Goal: Task Accomplishment & Management: Complete application form

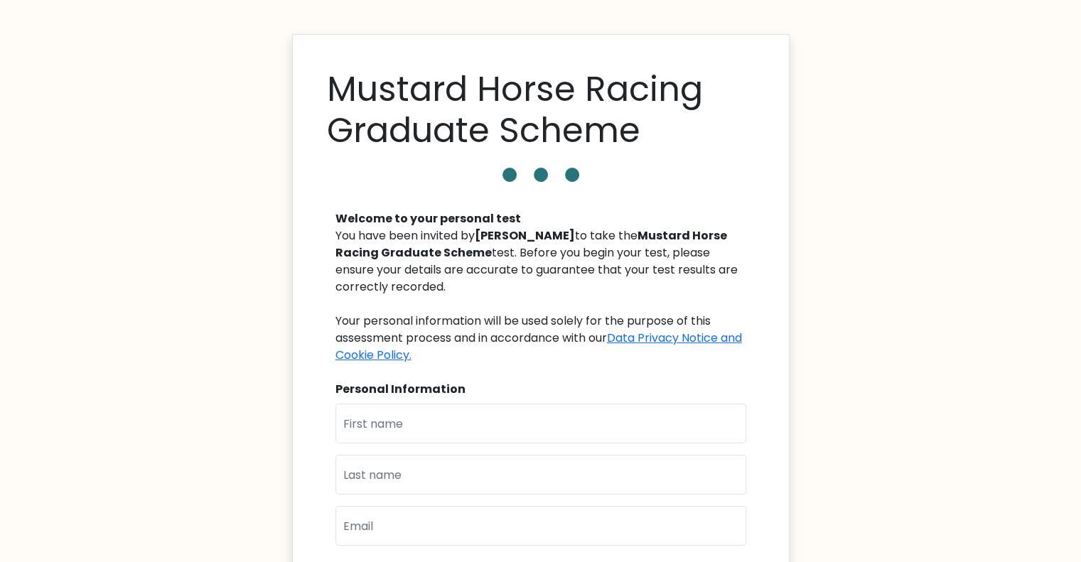
scroll to position [71, 0]
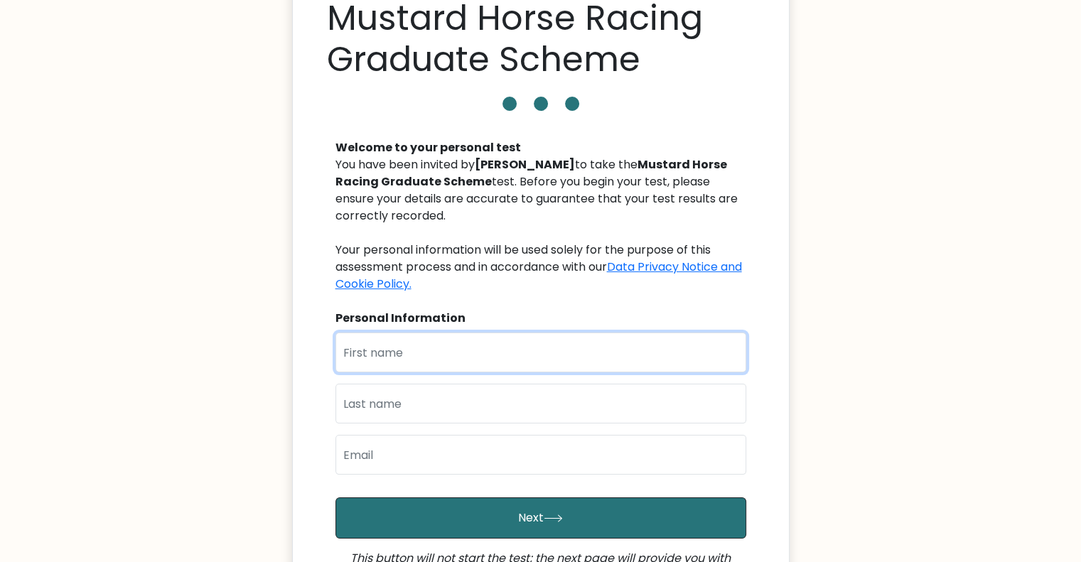
click at [551, 336] on input "text" at bounding box center [541, 353] width 411 height 40
type input "Orlando"
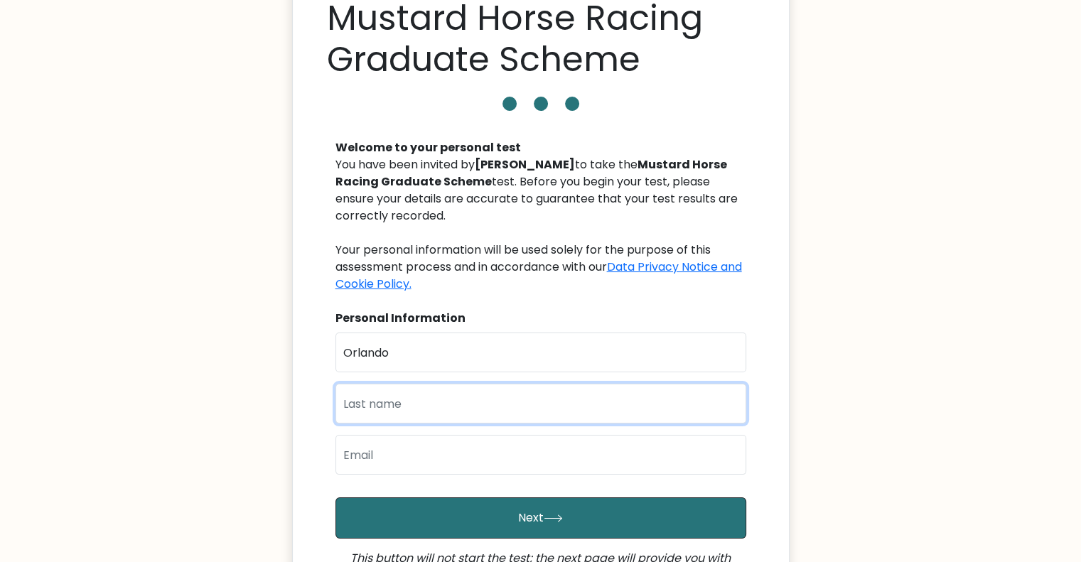
type input "Luscombe"
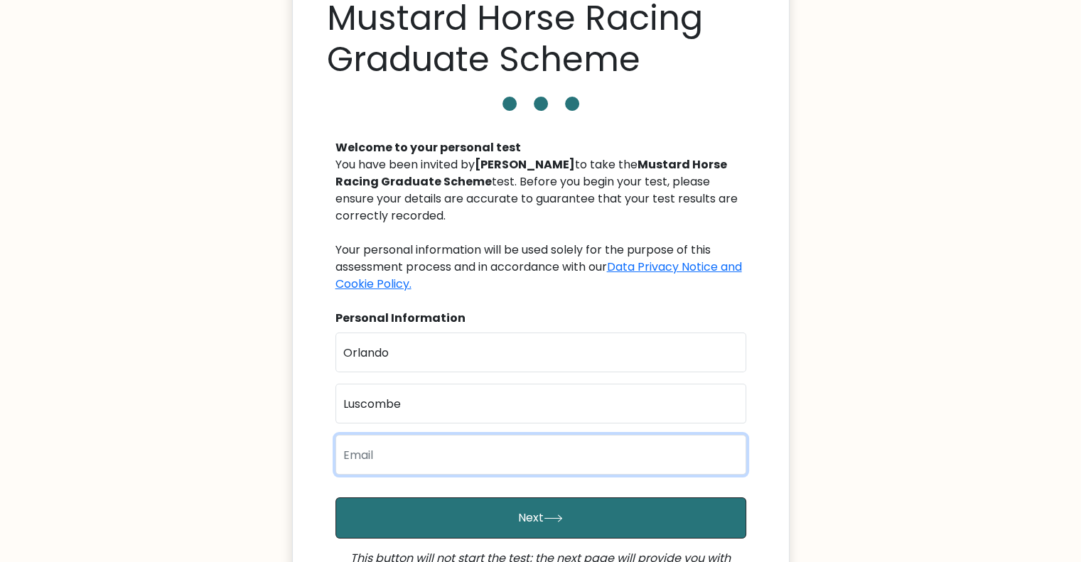
type input "orlandoluscombe@gmail.com"
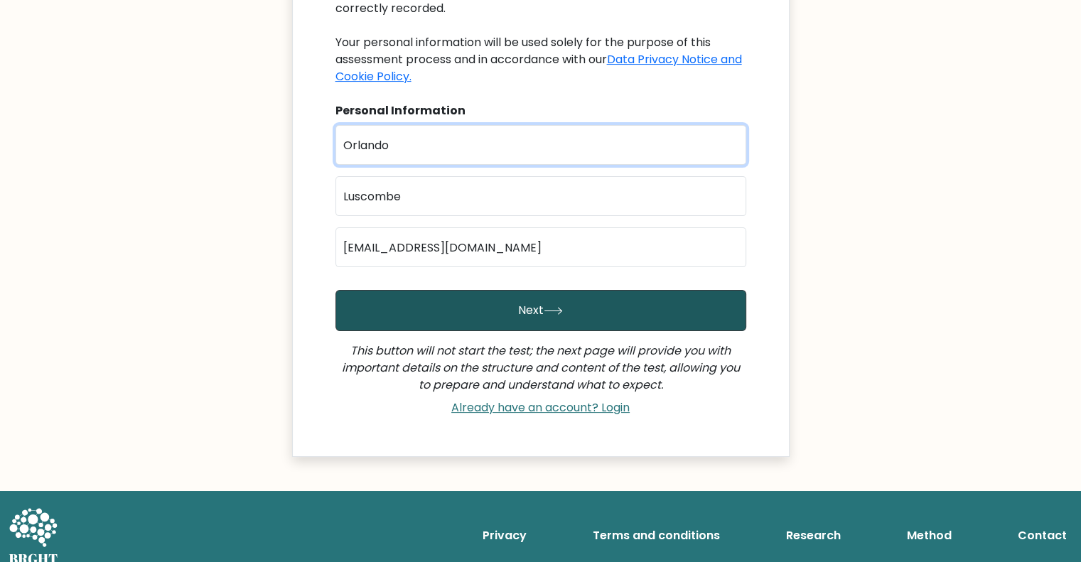
scroll to position [284, 0]
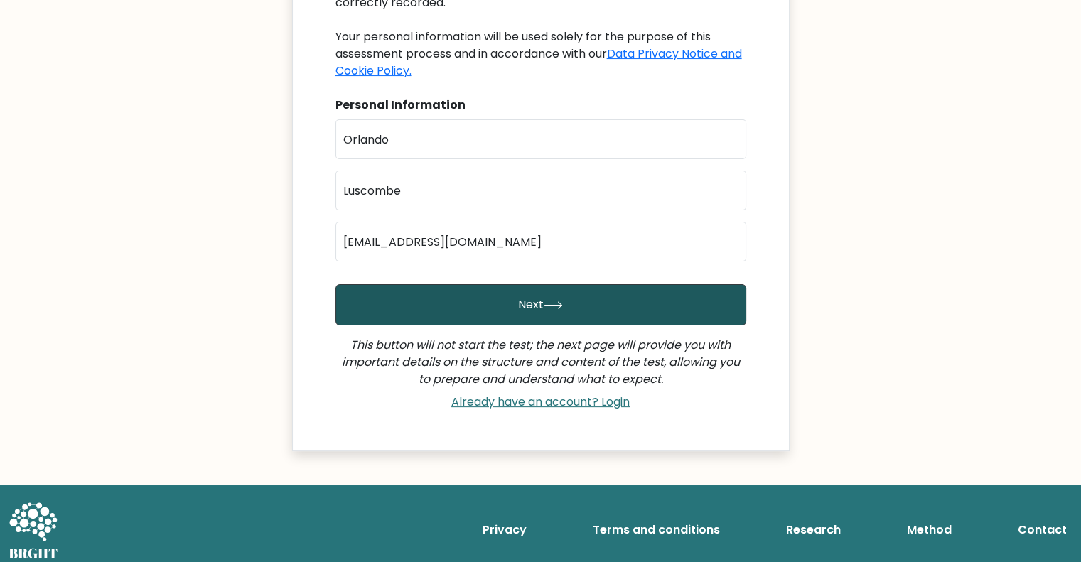
click at [590, 306] on button "Next" at bounding box center [541, 304] width 411 height 41
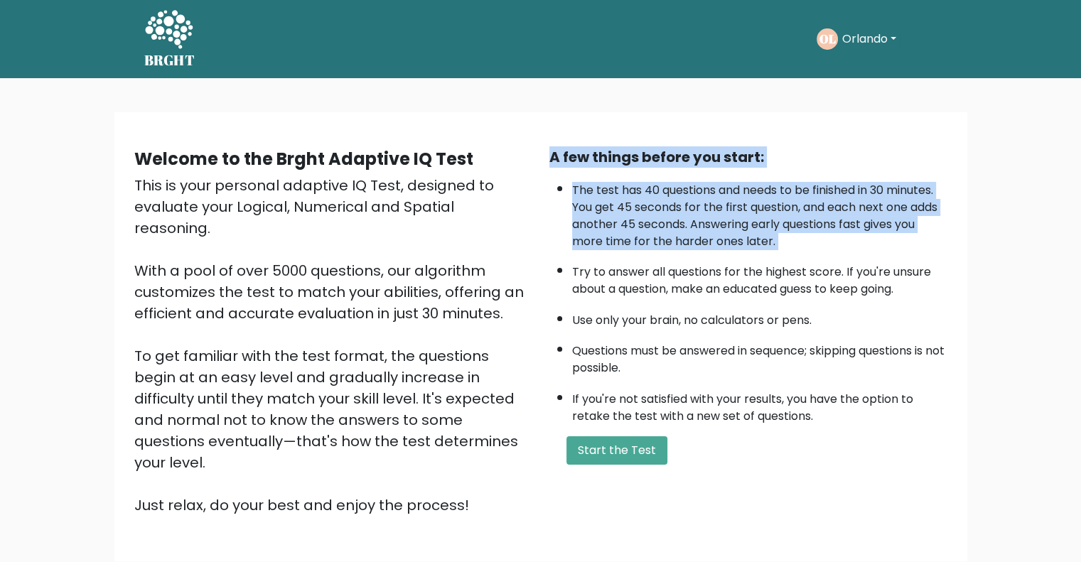
drag, startPoint x: 546, startPoint y: 253, endPoint x: 543, endPoint y: 110, distance: 142.9
click at [543, 110] on div "Welcome to the Brght Adaptive IQ Test This is your personal adaptive IQ Test, d…" at bounding box center [540, 342] width 1081 height 529
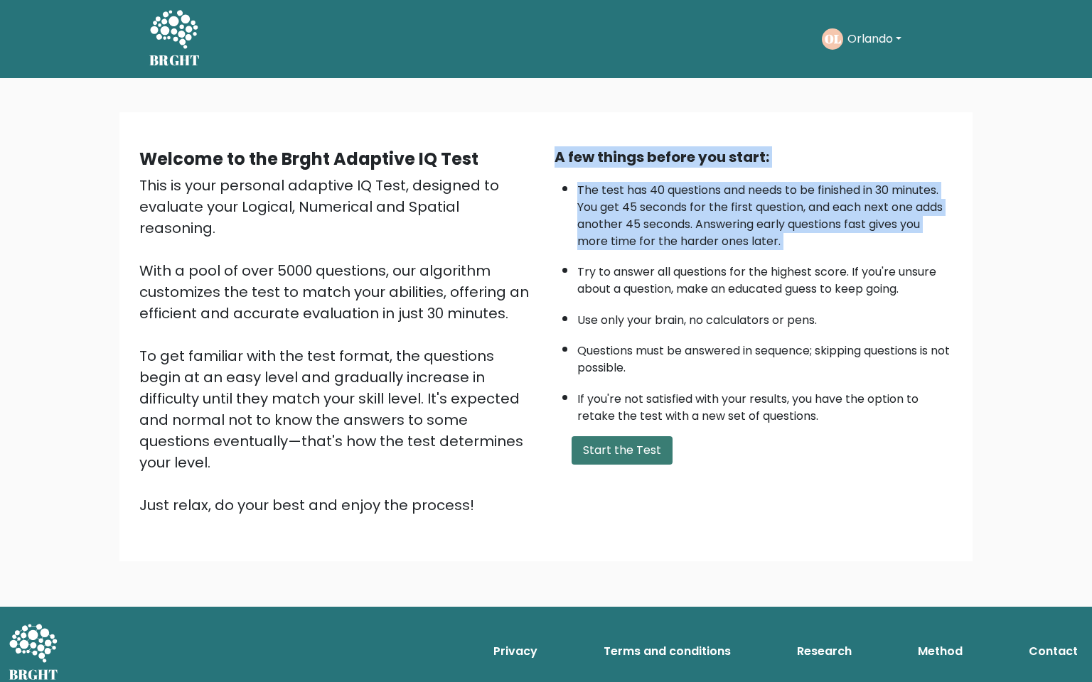
click at [630, 444] on button "Start the Test" at bounding box center [622, 450] width 101 height 28
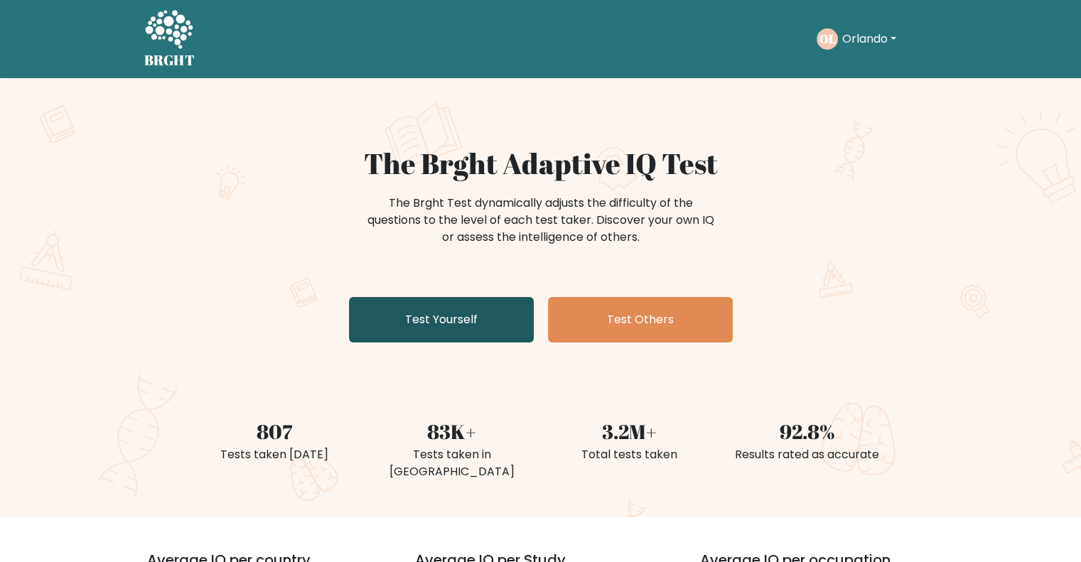
click at [426, 321] on link "Test Yourself" at bounding box center [441, 319] width 185 height 45
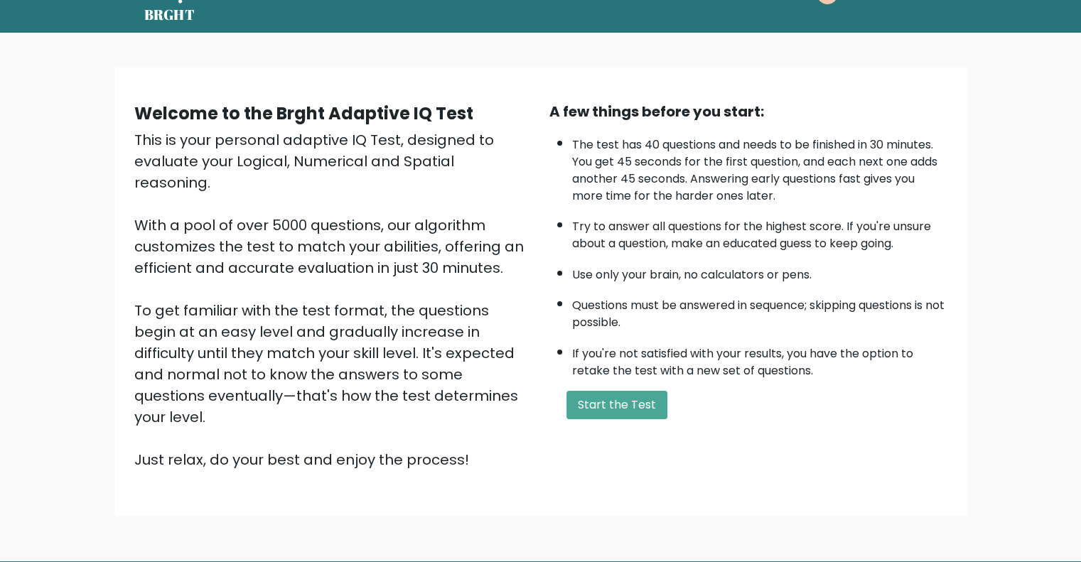
scroll to position [88, 0]
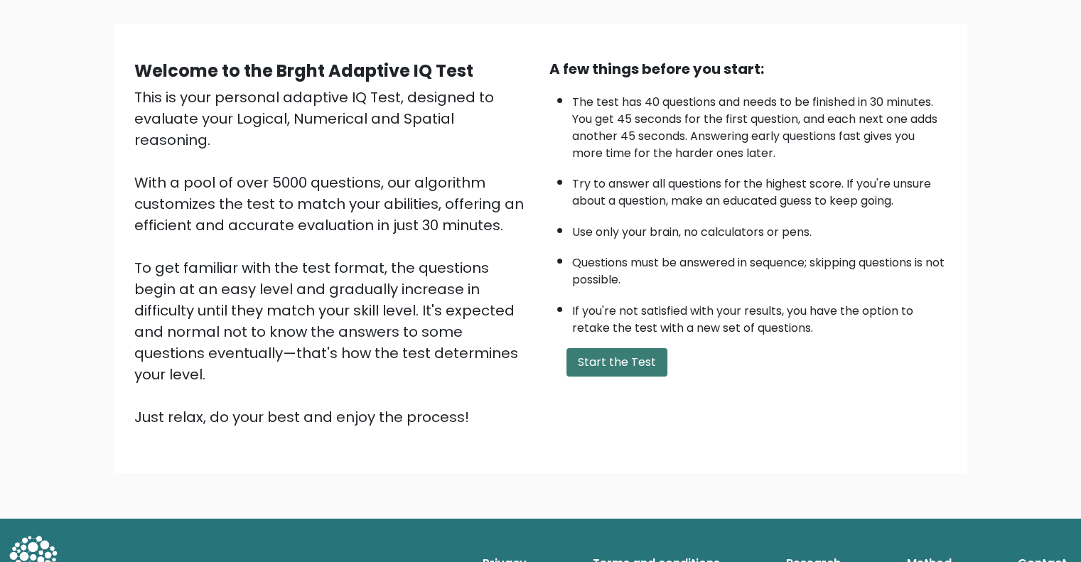
click at [626, 360] on button "Start the Test" at bounding box center [617, 362] width 101 height 28
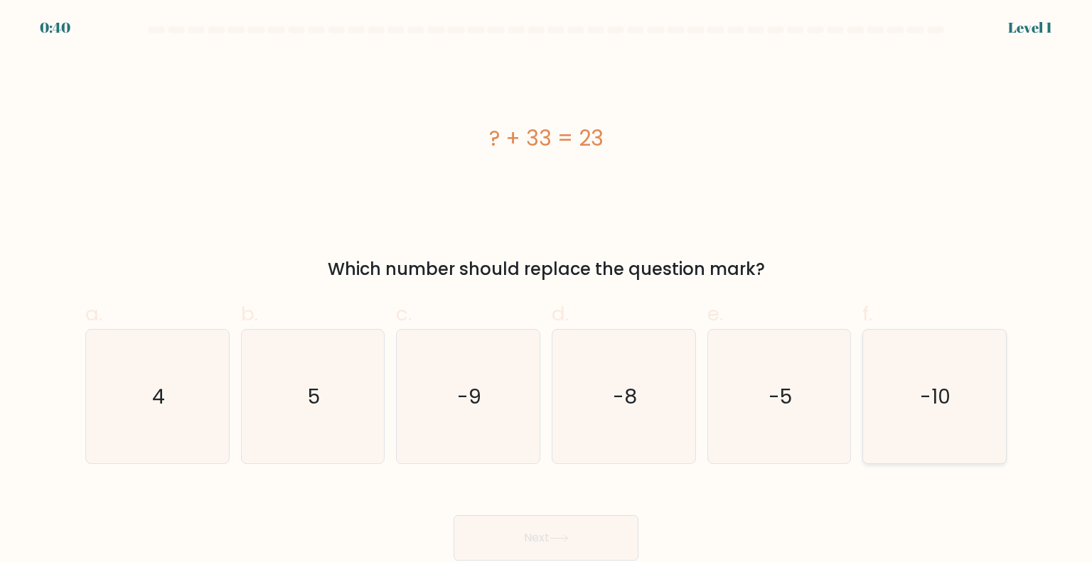
click at [954, 413] on icon "-10" at bounding box center [934, 397] width 134 height 134
click at [547, 291] on input "f. -10" at bounding box center [546, 285] width 1 height 9
radio input "true"
click at [532, 535] on button "Next" at bounding box center [546, 537] width 185 height 45
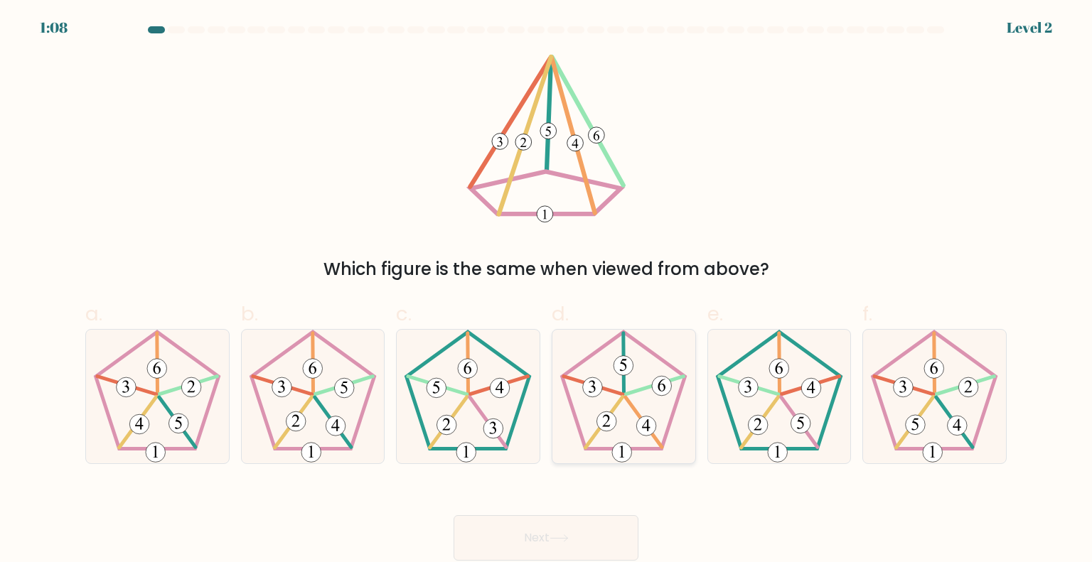
click at [633, 423] on icon at bounding box center [624, 397] width 134 height 134
click at [547, 291] on input "d." at bounding box center [546, 285] width 1 height 9
radio input "true"
click at [593, 537] on button "Next" at bounding box center [546, 537] width 185 height 45
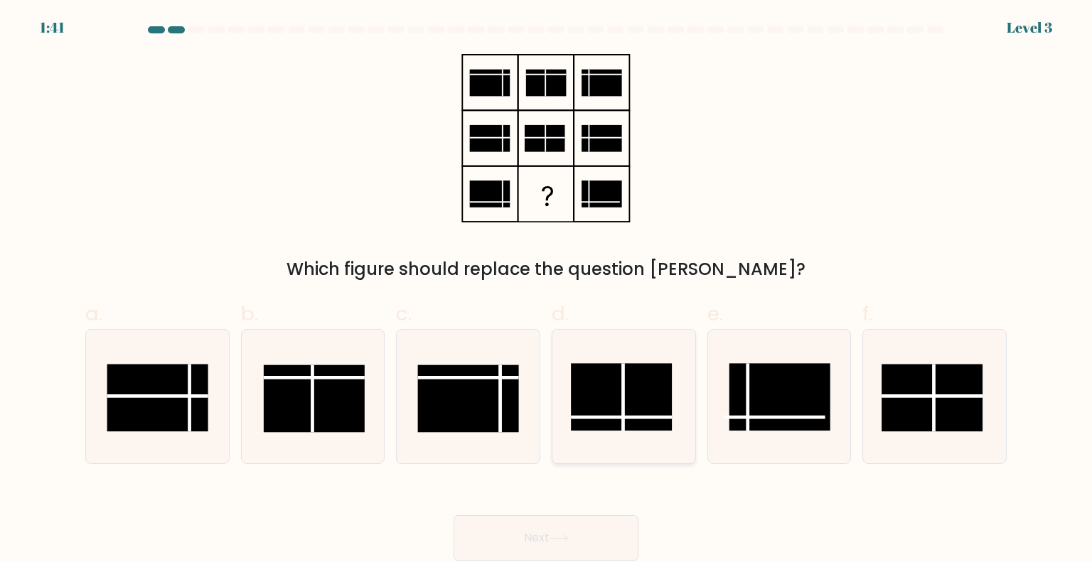
click at [636, 441] on icon at bounding box center [624, 397] width 134 height 134
click at [547, 291] on input "d." at bounding box center [546, 285] width 1 height 9
radio input "true"
click at [550, 522] on button "Next" at bounding box center [546, 537] width 185 height 45
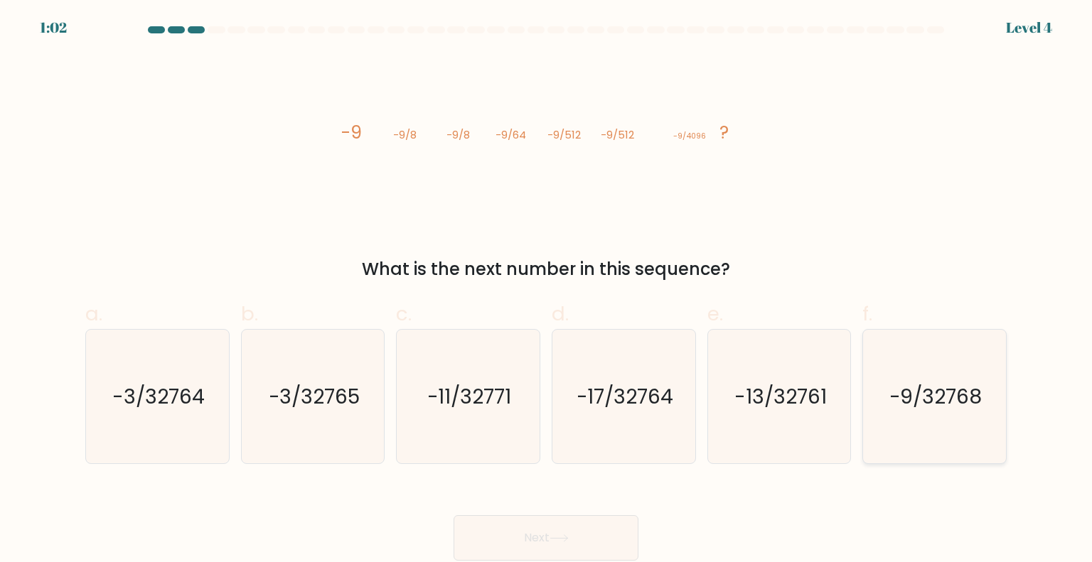
click at [972, 393] on text "-9/32768" at bounding box center [935, 396] width 93 height 28
click at [547, 291] on input "f. -9/32768" at bounding box center [546, 285] width 1 height 9
radio input "true"
click at [621, 535] on button "Next" at bounding box center [546, 537] width 185 height 45
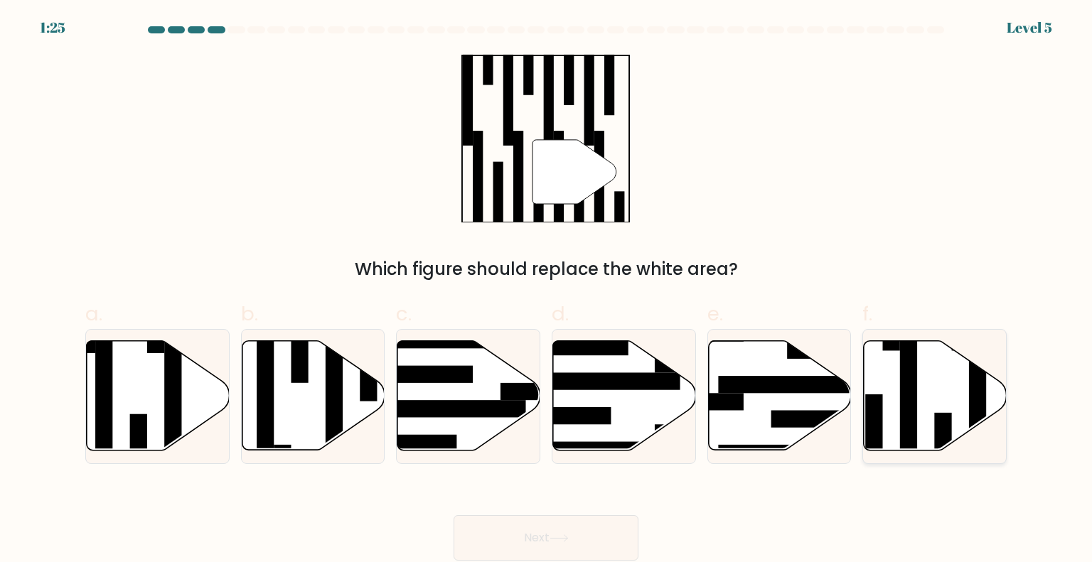
click at [952, 390] on icon at bounding box center [935, 395] width 143 height 109
click at [547, 291] on input "f." at bounding box center [546, 285] width 1 height 9
radio input "true"
click at [551, 532] on button "Next" at bounding box center [546, 537] width 185 height 45
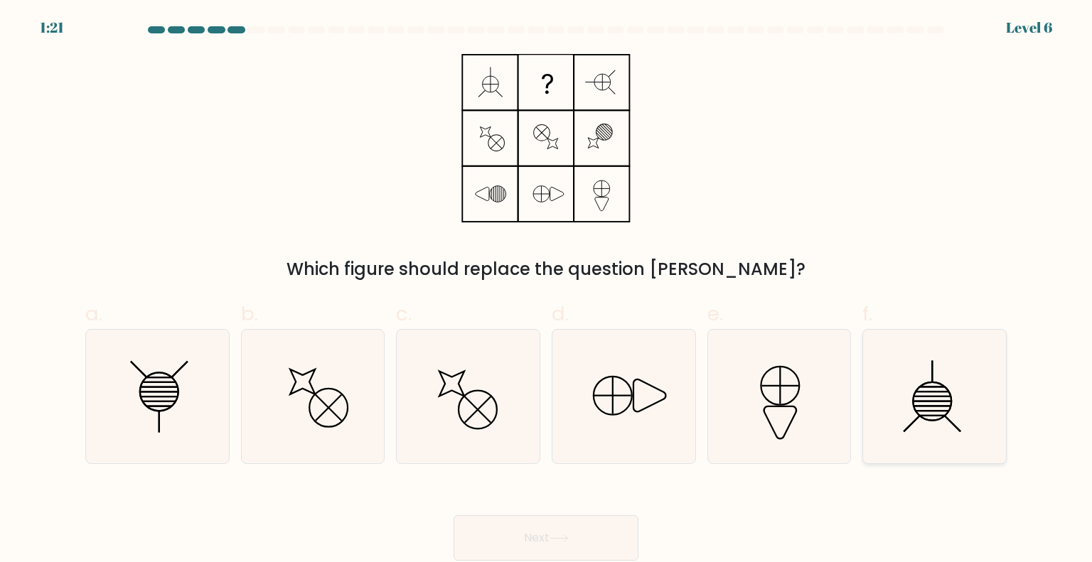
click at [935, 409] on icon at bounding box center [934, 397] width 134 height 134
click at [547, 291] on input "f." at bounding box center [546, 285] width 1 height 9
radio input "true"
click at [591, 534] on button "Next" at bounding box center [546, 537] width 185 height 45
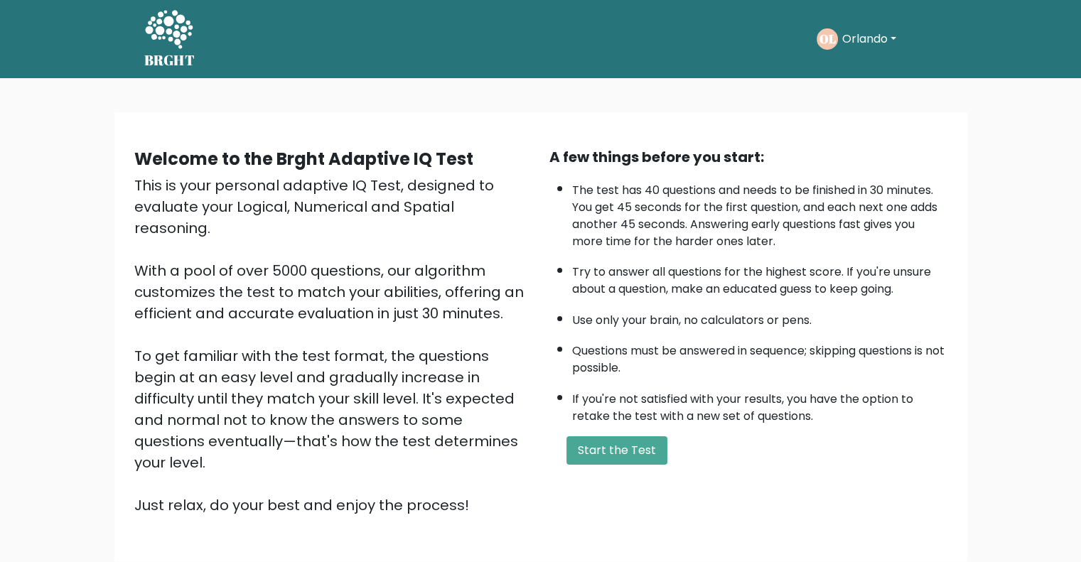
click at [877, 28] on div "OL [GEOGRAPHIC_DATA] Dashboard Profile Settings Logout" at bounding box center [859, 38] width 84 height 21
click at [877, 34] on button "Orlando" at bounding box center [869, 39] width 63 height 18
click at [886, 77] on link "Dashboard" at bounding box center [873, 76] width 112 height 23
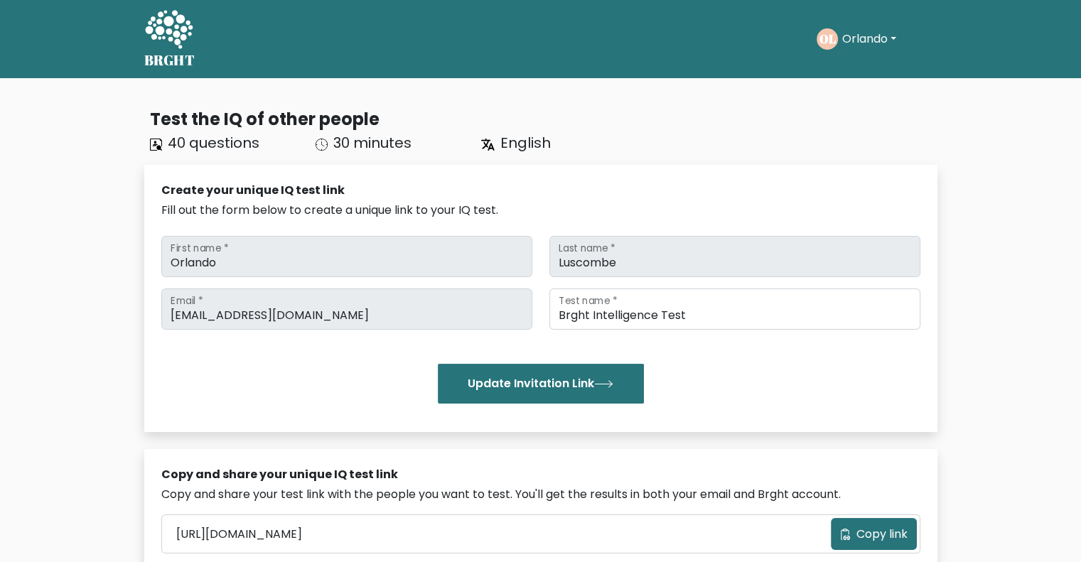
click at [864, 41] on button "Orlando" at bounding box center [869, 39] width 63 height 18
click at [859, 85] on link "Profile" at bounding box center [873, 91] width 112 height 23
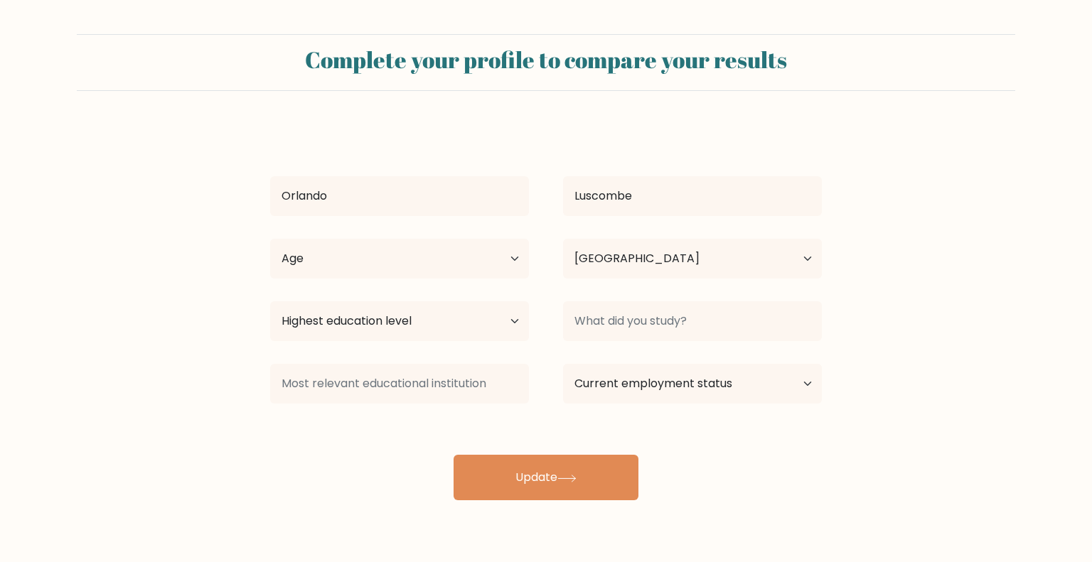
select select "GB"
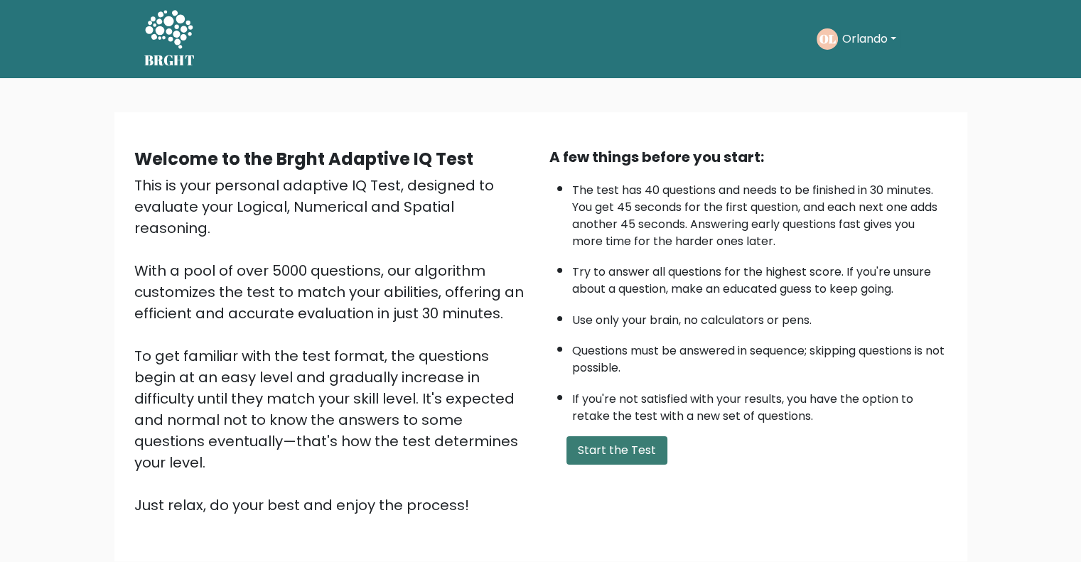
click at [602, 440] on button "Start the Test" at bounding box center [617, 450] width 101 height 28
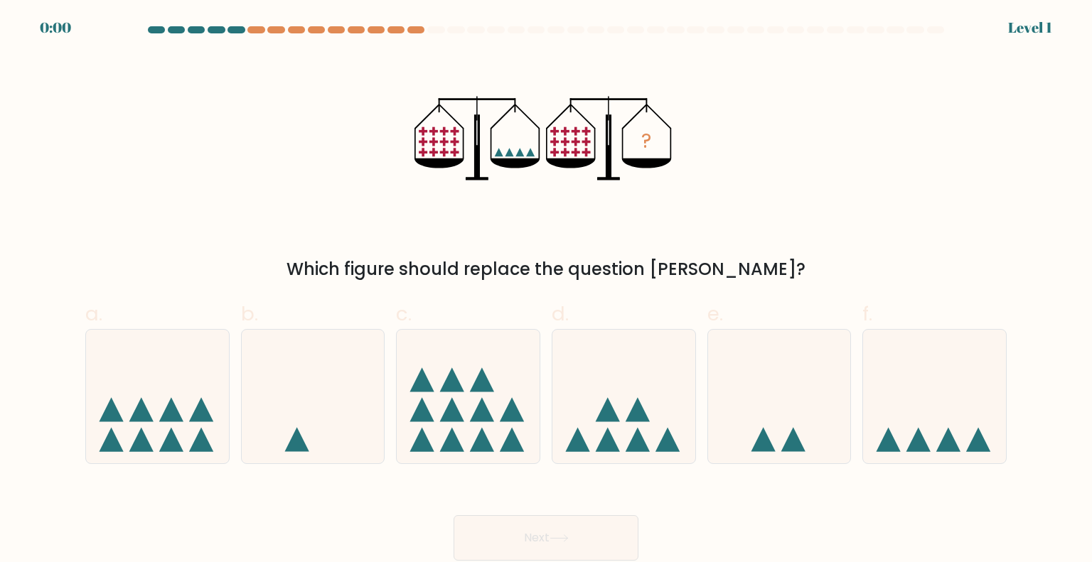
click at [532, 25] on div "0:00 Level 1" at bounding box center [546, 19] width 1092 height 38
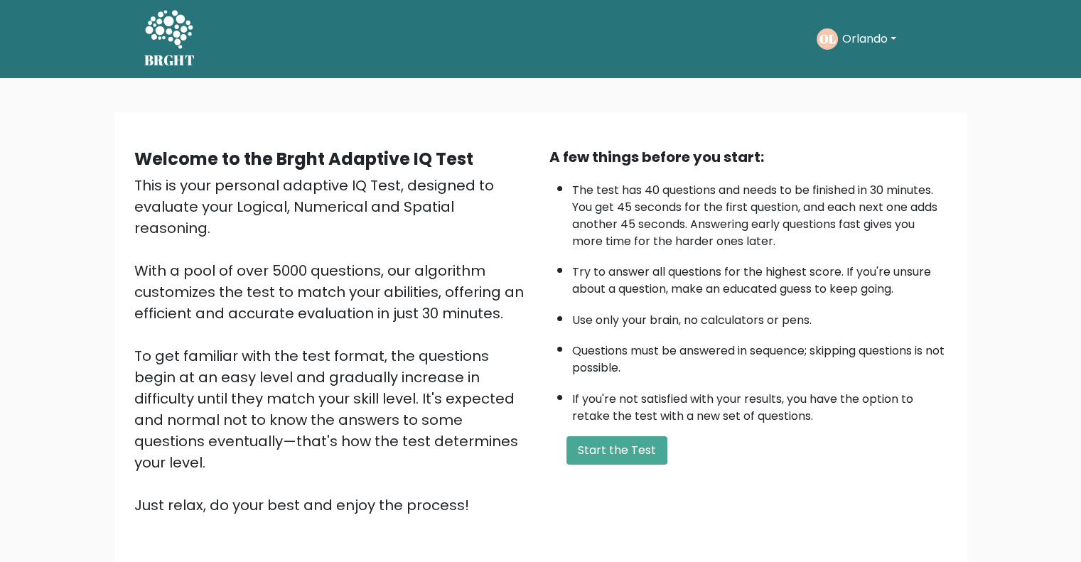
click at [884, 43] on button "Orlando" at bounding box center [869, 39] width 63 height 18
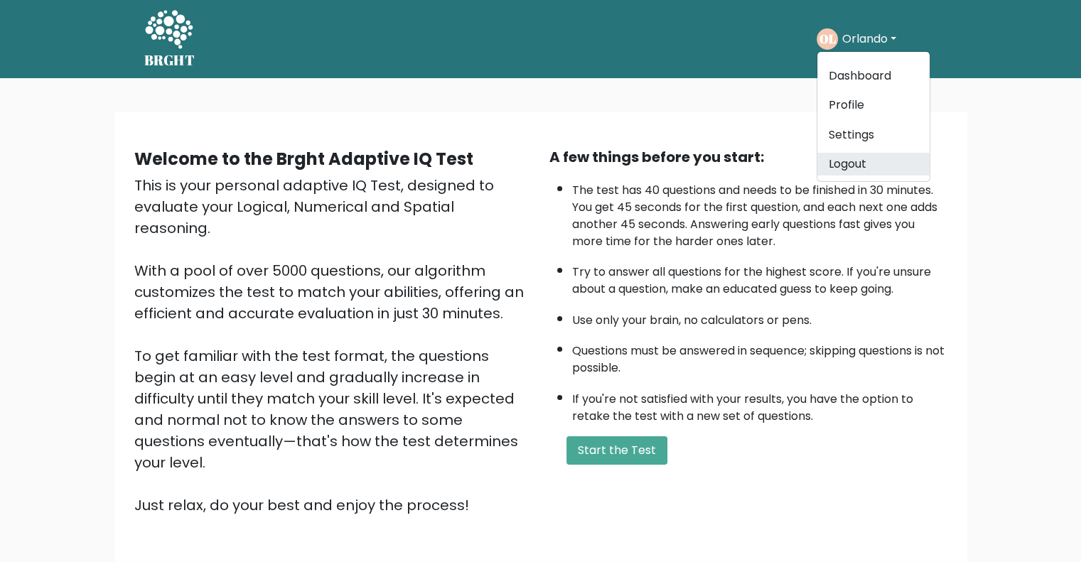
click at [877, 170] on link "Logout" at bounding box center [873, 164] width 112 height 23
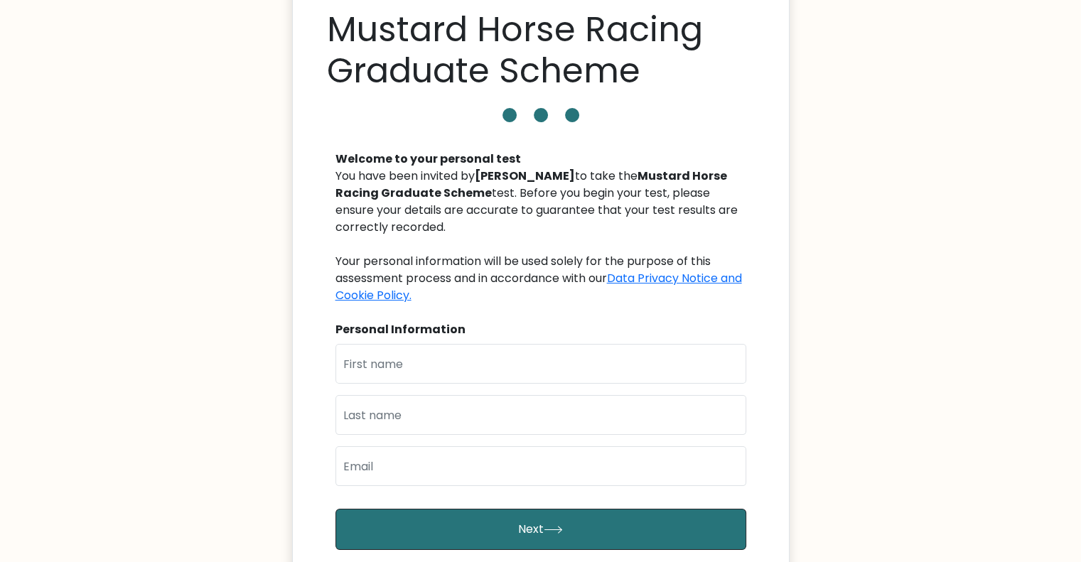
scroll to position [284, 0]
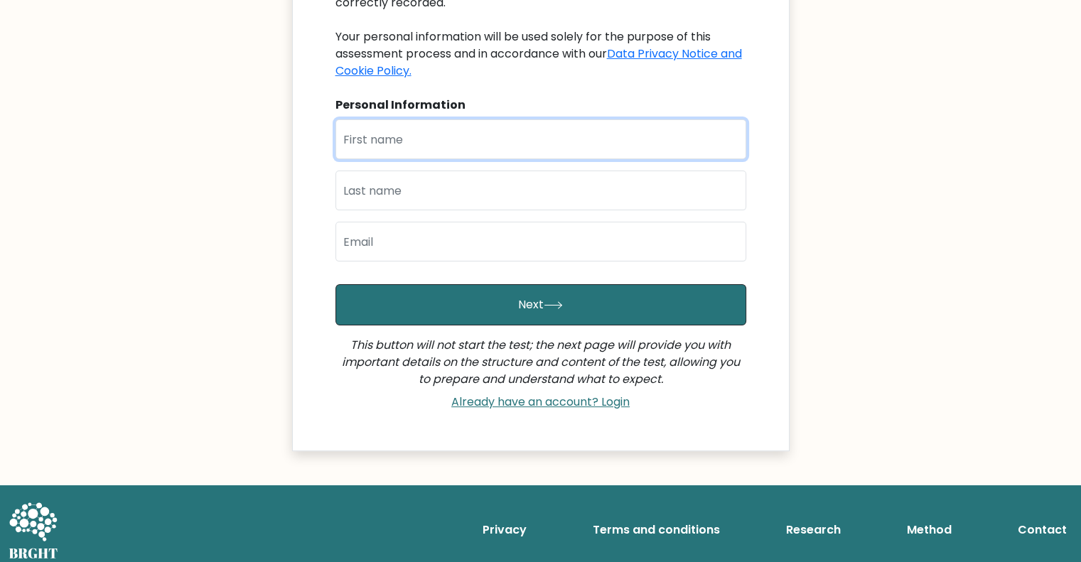
click at [547, 154] on input "text" at bounding box center [541, 139] width 411 height 40
type input "Orlando"
type input "Luscombe"
type input "[EMAIL_ADDRESS][DOMAIN_NAME]"
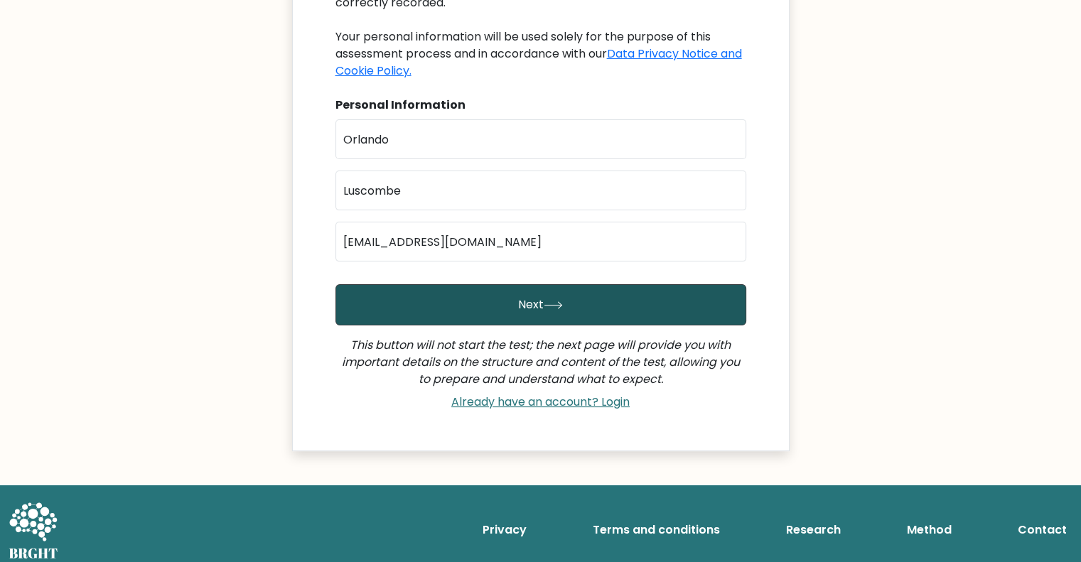
click at [604, 315] on button "Next" at bounding box center [541, 304] width 411 height 41
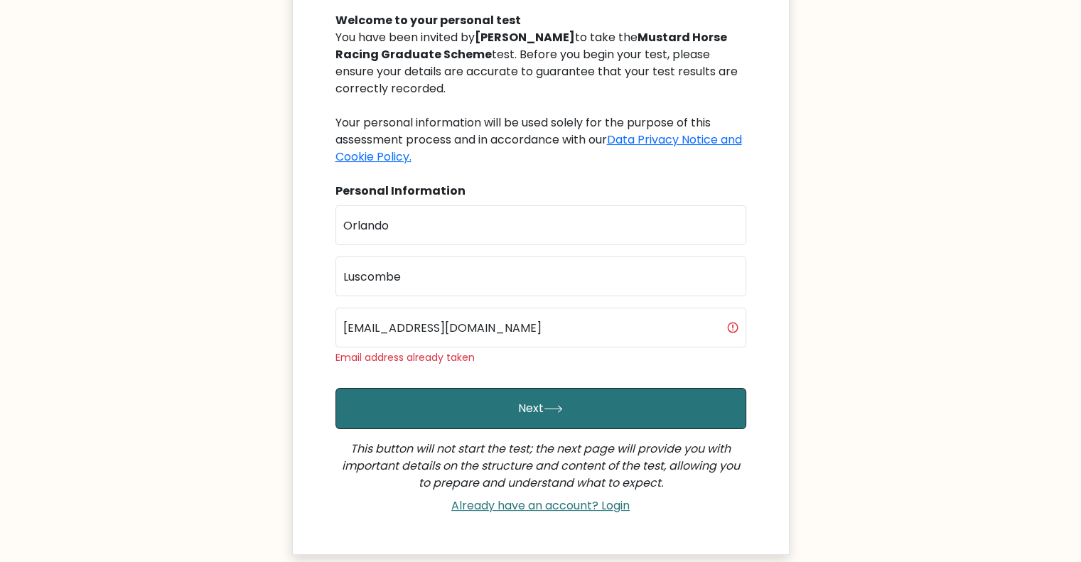
scroll to position [213, 0]
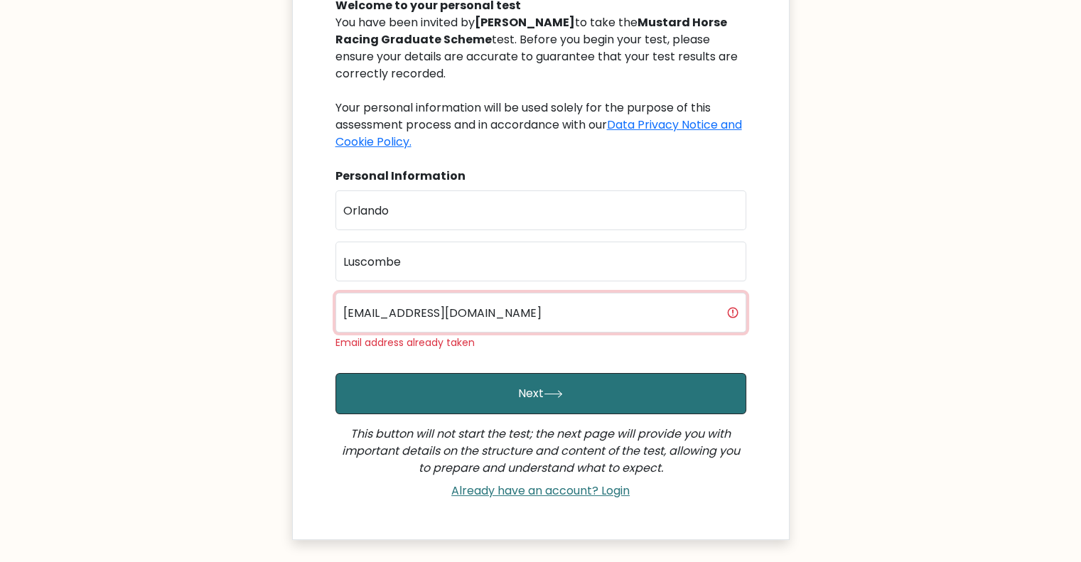
click at [623, 315] on input "[EMAIL_ADDRESS][DOMAIN_NAME]" at bounding box center [541, 313] width 411 height 40
click at [751, 345] on div "Welcome to your personal test You have been invited by Lisa Fratini to take the…" at bounding box center [541, 242] width 428 height 525
click at [614, 491] on link "Already have an account? Login" at bounding box center [541, 491] width 190 height 16
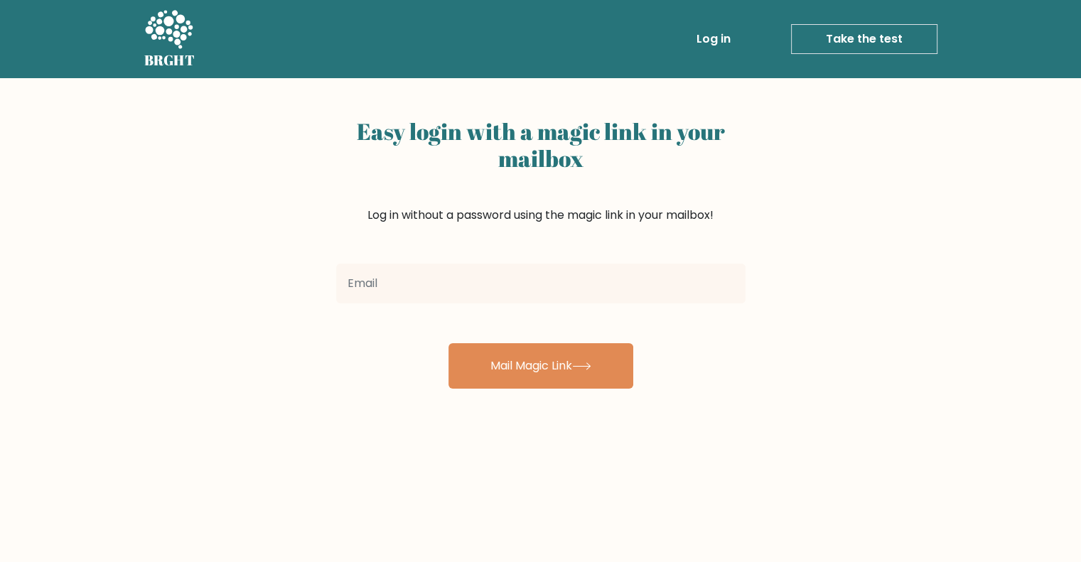
click at [591, 275] on input "email" at bounding box center [540, 284] width 409 height 40
type input "[EMAIL_ADDRESS][DOMAIN_NAME]"
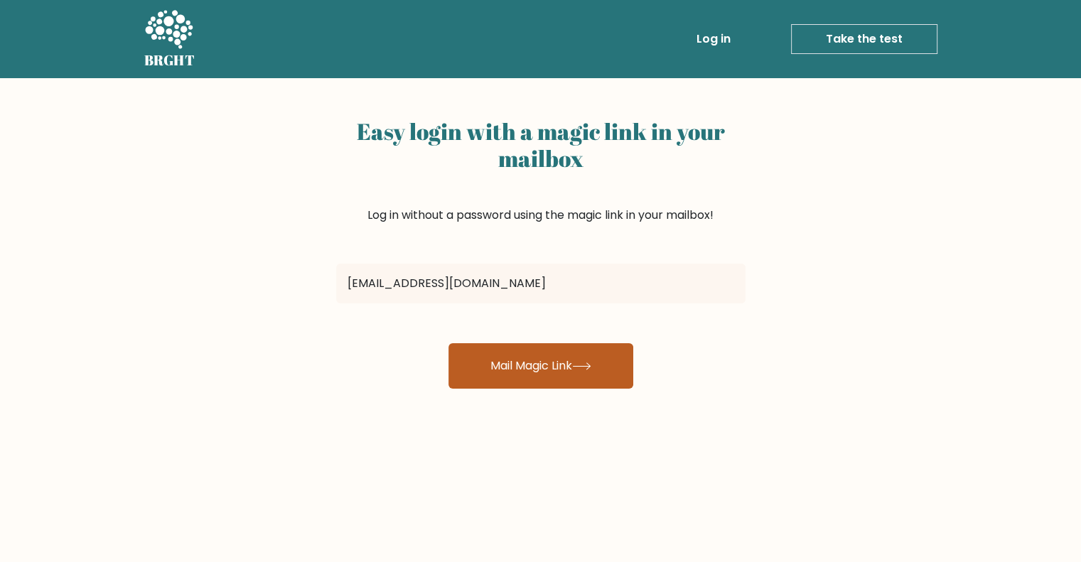
click at [597, 372] on button "Mail Magic Link" at bounding box center [541, 365] width 185 height 45
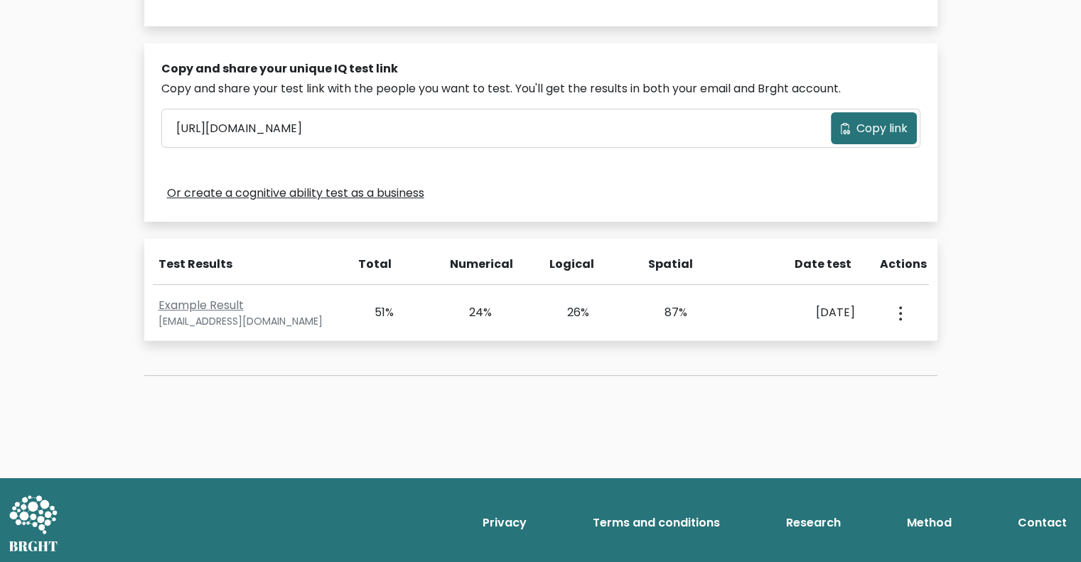
scroll to position [407, 0]
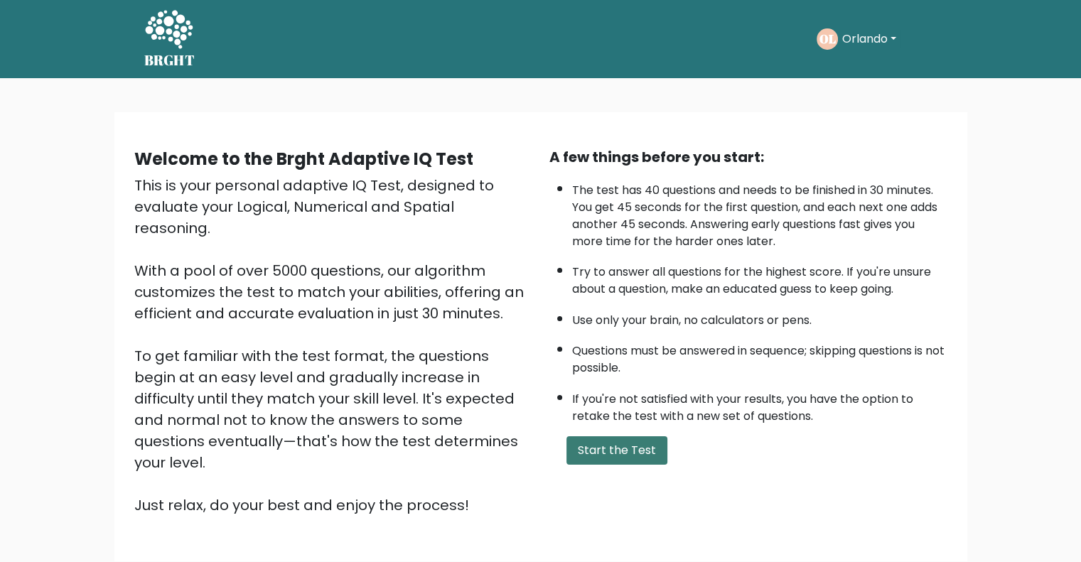
click at [623, 441] on button "Start the Test" at bounding box center [617, 450] width 101 height 28
click at [633, 456] on button "Start the Test" at bounding box center [617, 450] width 101 height 28
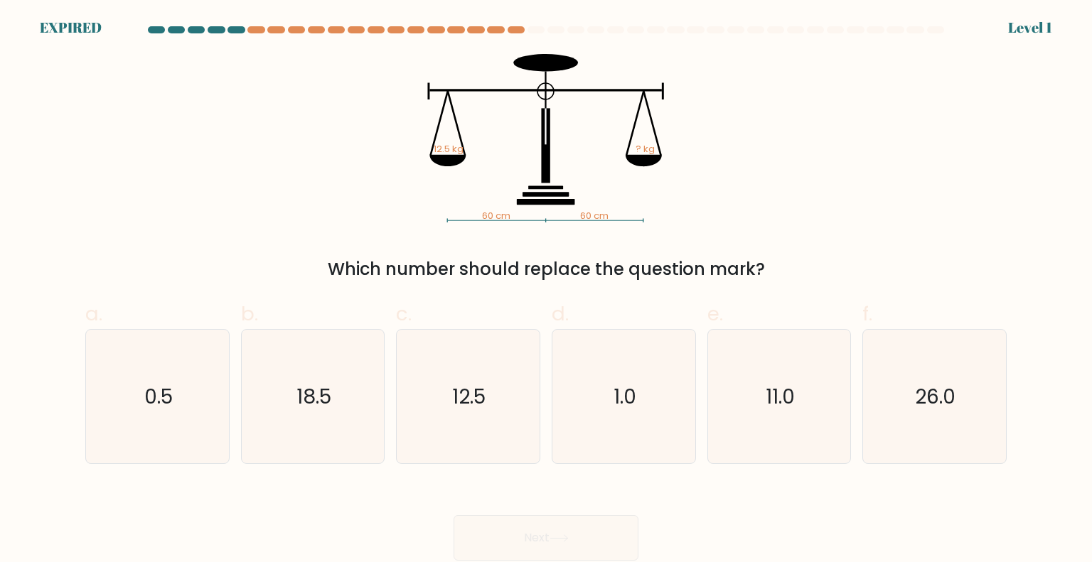
click at [1031, 26] on form at bounding box center [546, 293] width 1092 height 535
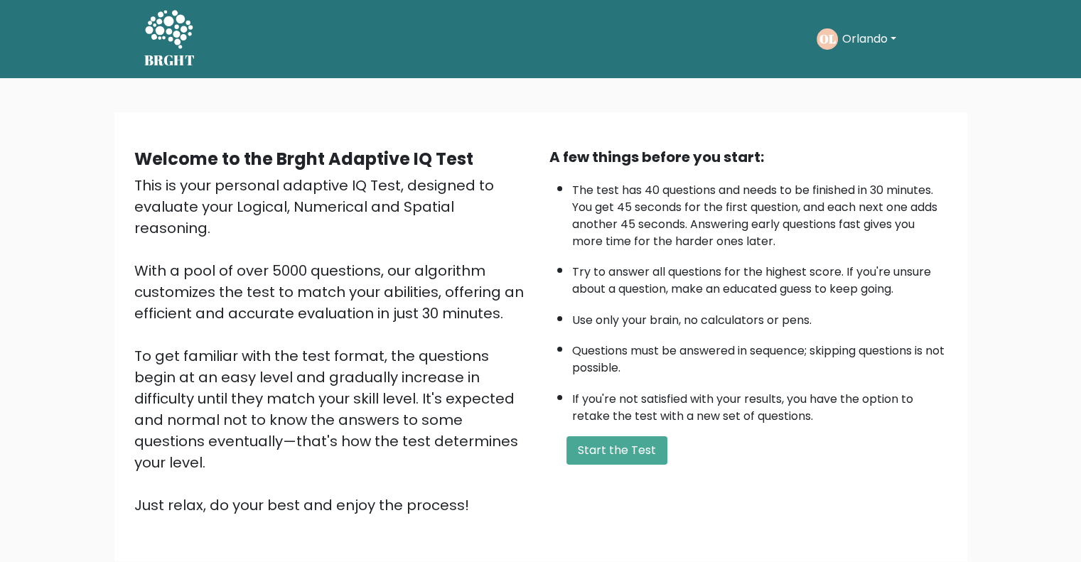
click at [856, 42] on button "Orlando" at bounding box center [869, 39] width 63 height 18
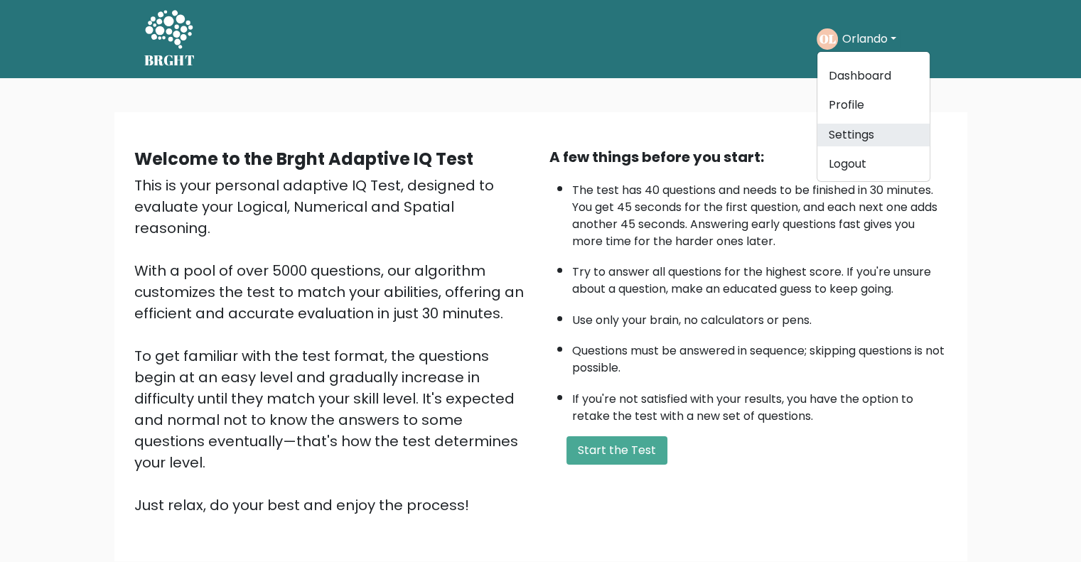
click at [873, 141] on link "Settings" at bounding box center [873, 135] width 112 height 23
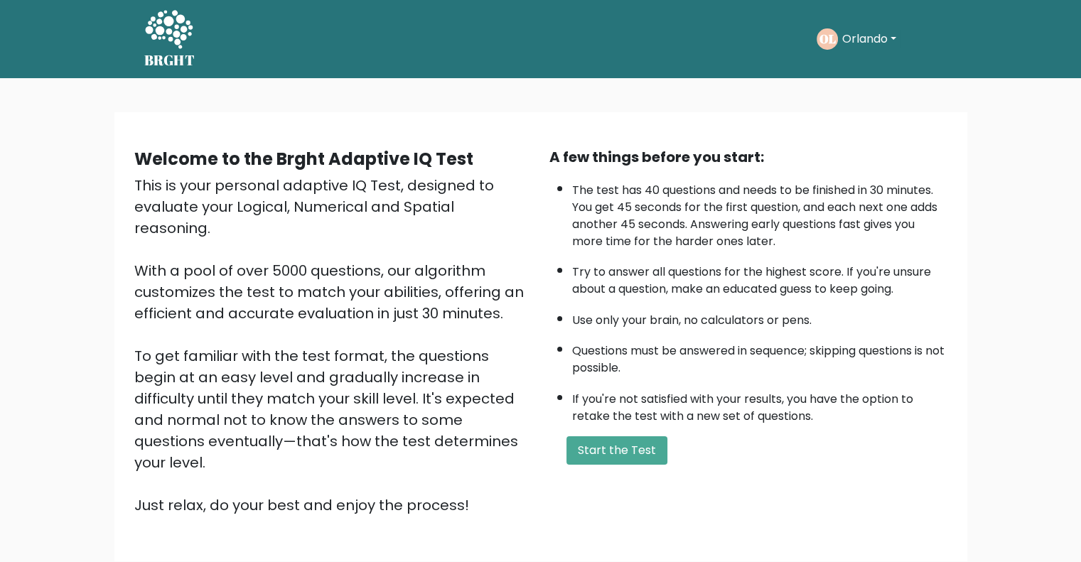
click at [893, 51] on div "OL Orlando Dashboard Profile Settings Logout" at bounding box center [877, 39] width 121 height 33
click at [891, 39] on button "Orlando" at bounding box center [869, 39] width 63 height 18
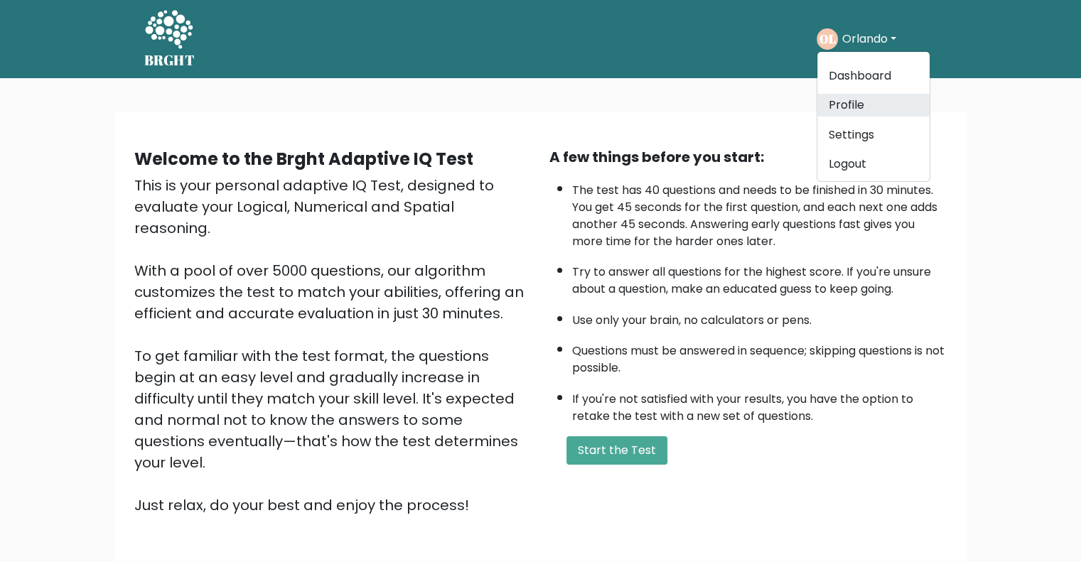
click at [884, 96] on link "Profile" at bounding box center [873, 105] width 112 height 23
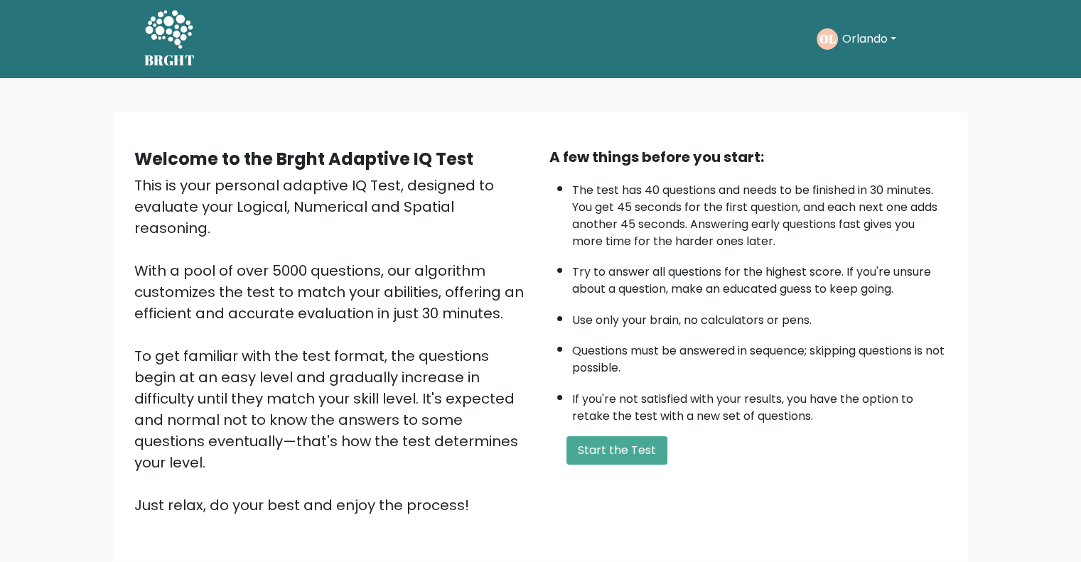
click at [876, 42] on button "Orlando" at bounding box center [869, 39] width 63 height 18
click at [894, 76] on link "Dashboard" at bounding box center [873, 76] width 112 height 23
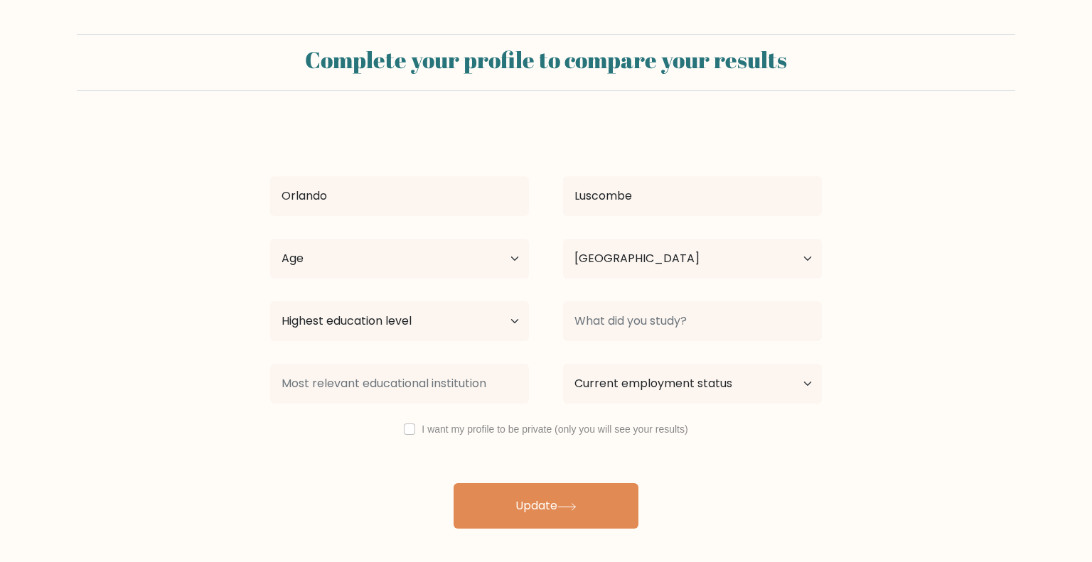
select select "GB"
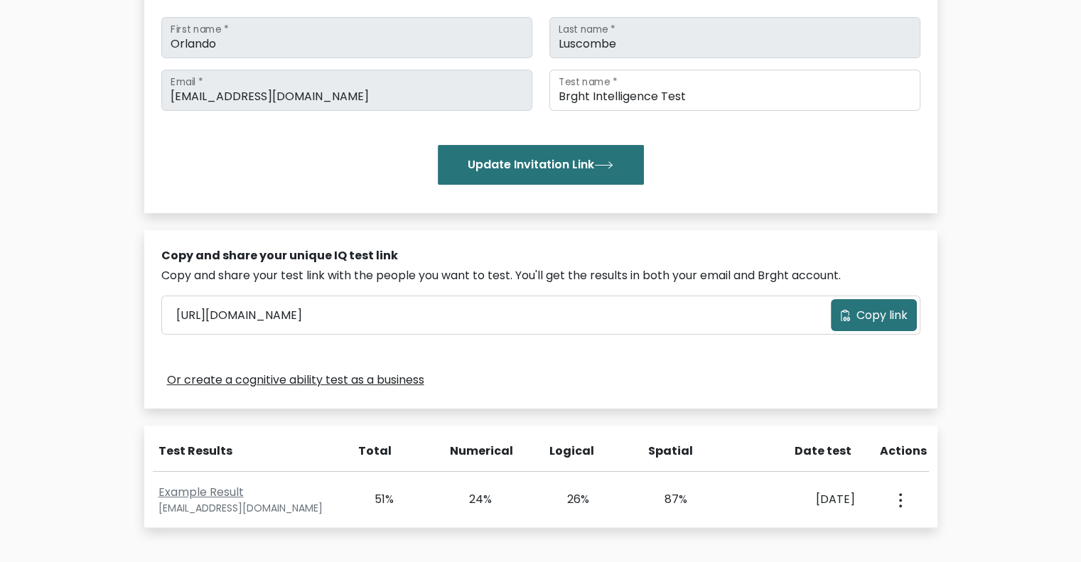
scroll to position [407, 0]
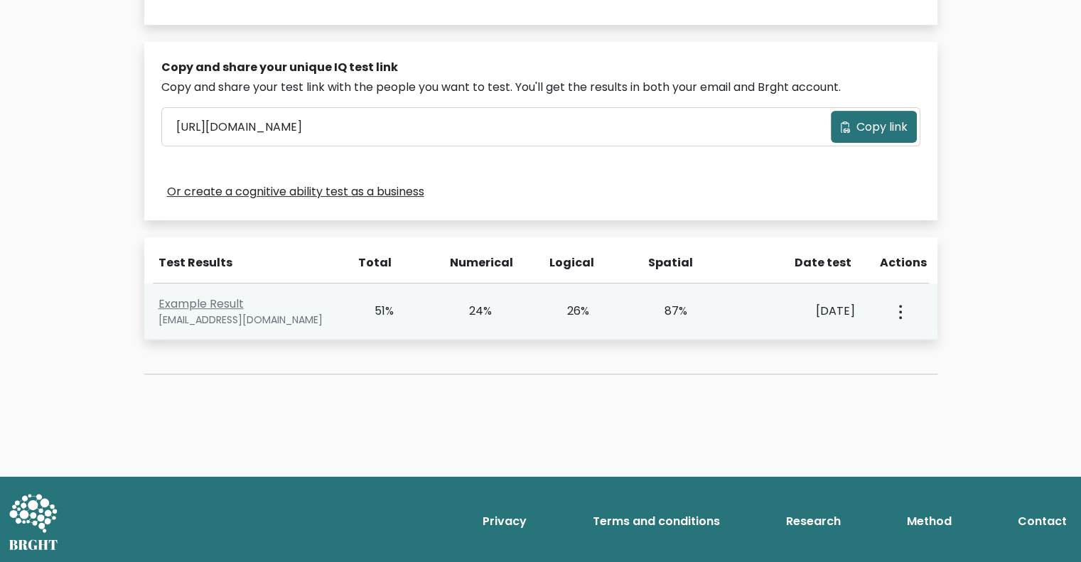
click at [901, 309] on icon "button" at bounding box center [900, 312] width 3 height 14
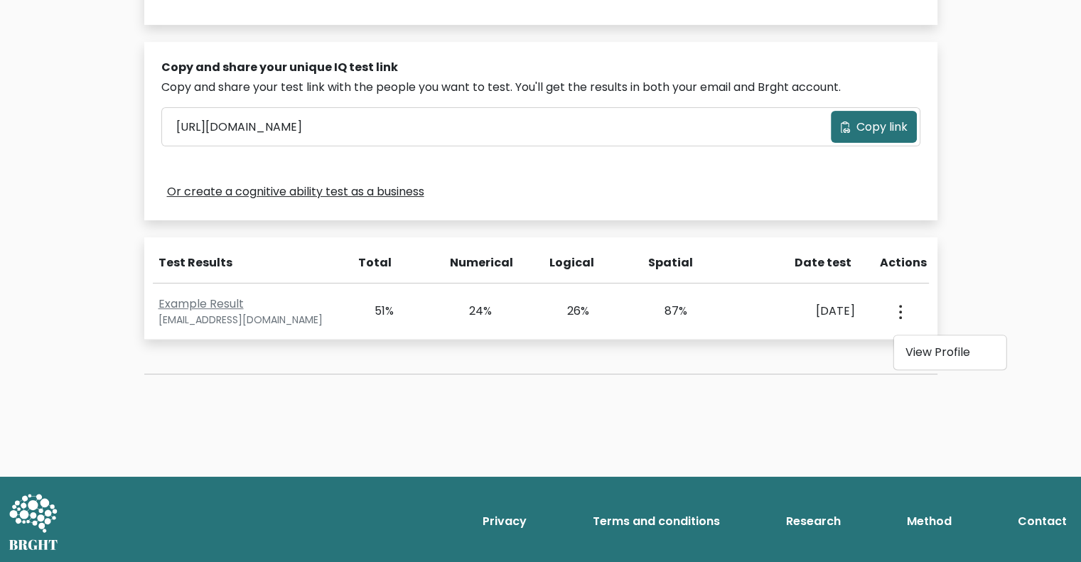
click at [988, 309] on div "Test the IQ of other people 40 questions 30 minutes English Create your unique …" at bounding box center [540, 74] width 1081 height 806
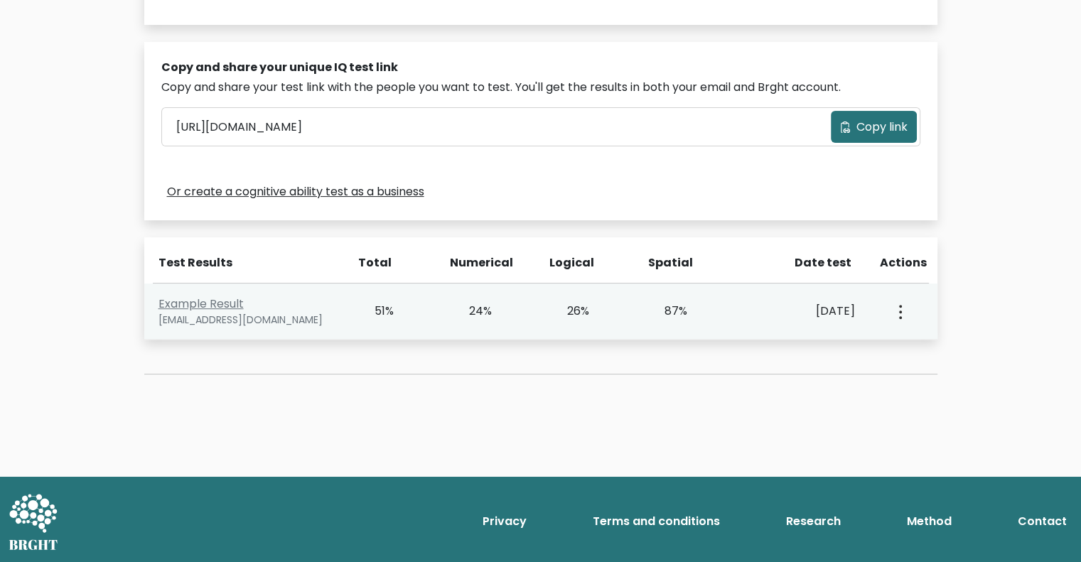
click at [898, 321] on button "button" at bounding box center [899, 311] width 11 height 44
click at [913, 352] on link "View Profile" at bounding box center [950, 352] width 112 height 23
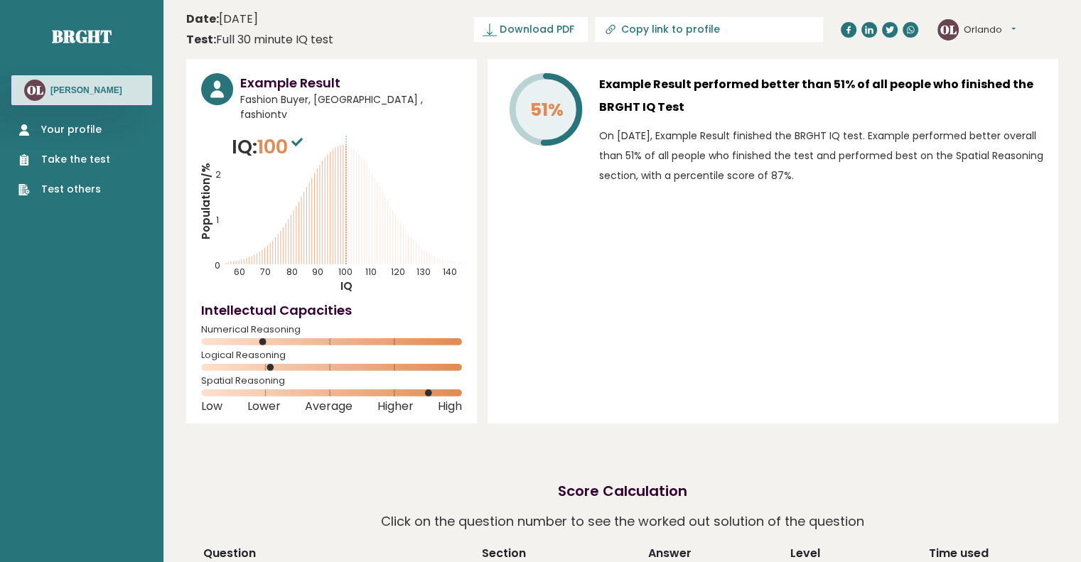
click at [995, 33] on button "Orlando" at bounding box center [990, 30] width 52 height 14
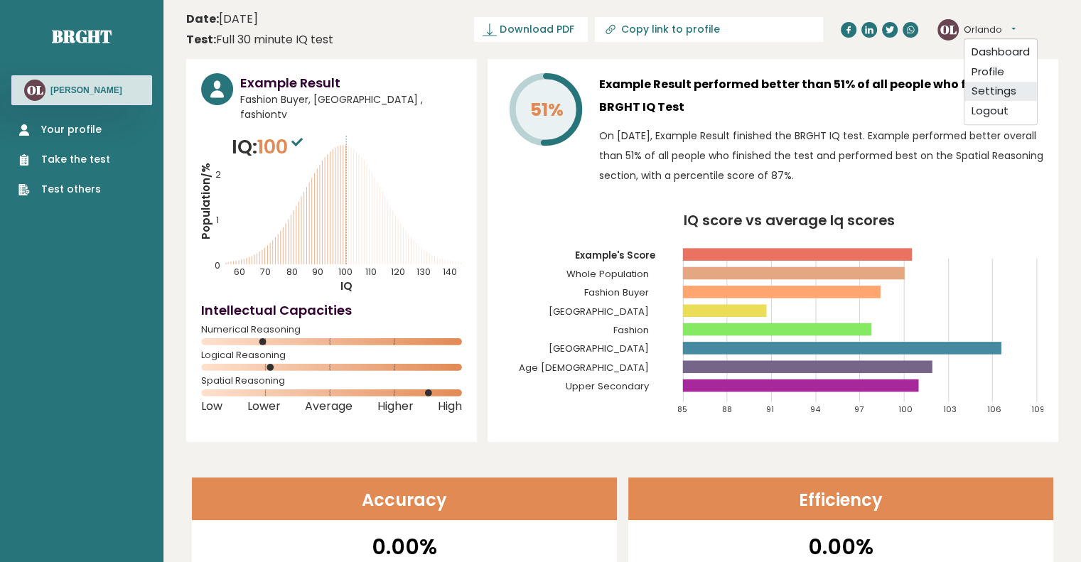
click at [1013, 91] on link "Settings" at bounding box center [1001, 92] width 73 height 20
click at [96, 133] on link "Your profile" at bounding box center [64, 129] width 92 height 15
click at [953, 25] on text "OL" at bounding box center [948, 29] width 16 height 16
click at [982, 28] on button "Orlando" at bounding box center [990, 30] width 52 height 14
click at [1024, 53] on link "Dashboard" at bounding box center [1001, 52] width 73 height 19
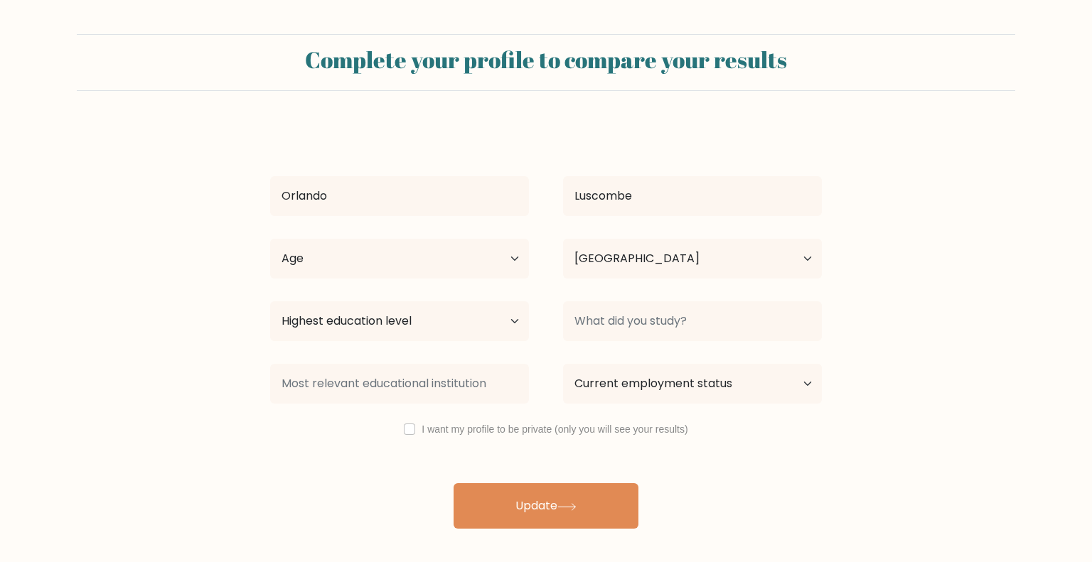
select select "GB"
